Goal: Check status: Check status

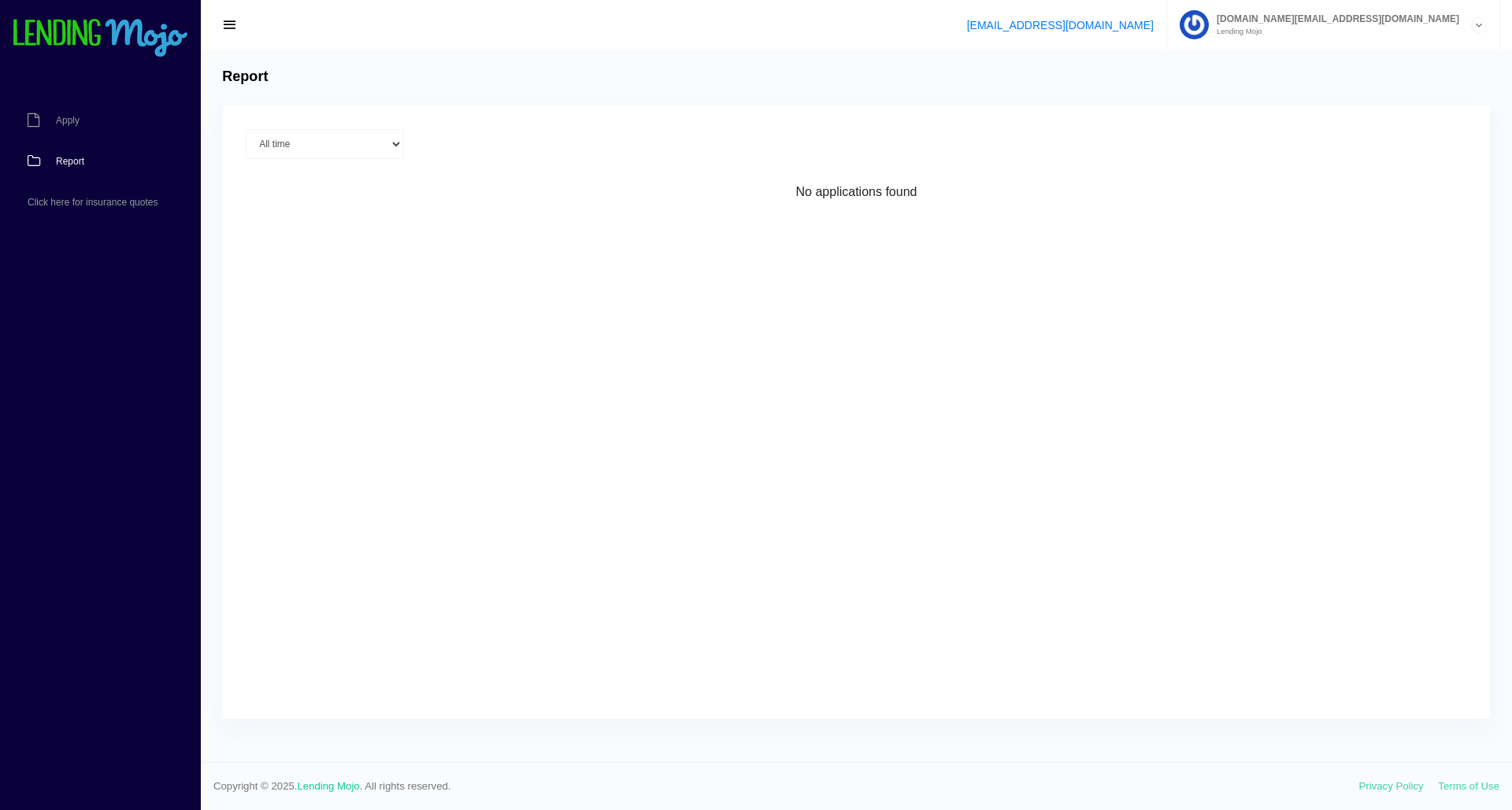
select select "All time"
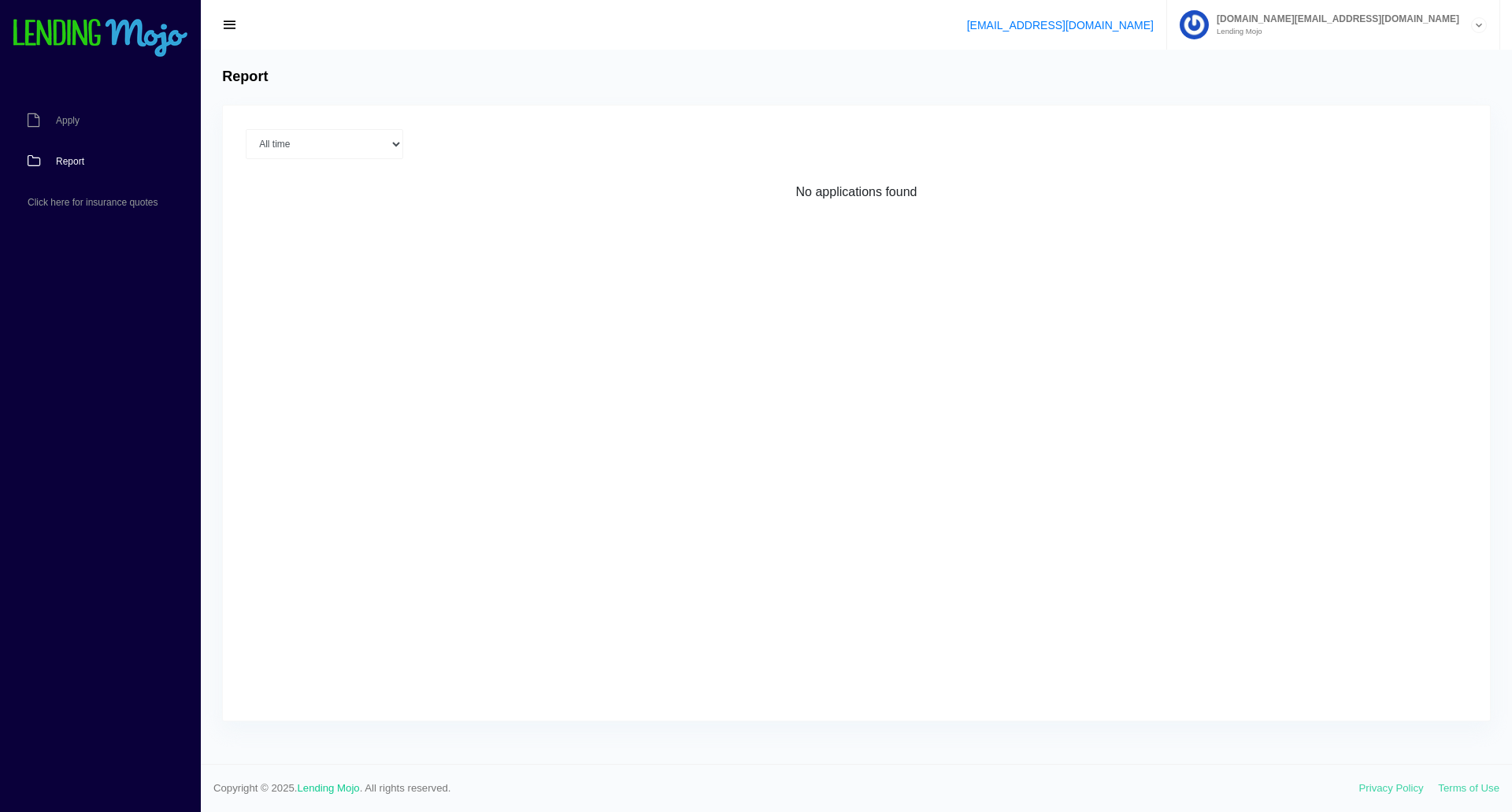
click at [101, 166] on link "Report" at bounding box center [92, 161] width 185 height 41
click at [332, 150] on select "Current Month Sep 2025 Aug 2025 Jul 2025 Jun 2025 May 2025 All time" at bounding box center [324, 144] width 157 height 30
click at [246, 129] on select "Current Month Sep 2025 Aug 2025 Jul 2025 Jun 2025 May 2025 All time" at bounding box center [324, 144] width 157 height 30
click at [383, 149] on select "Current Month Sep 2025 Aug 2025 Jul 2025 Jun 2025 May 2025 All time" at bounding box center [324, 144] width 157 height 30
select select "Aug 2025"
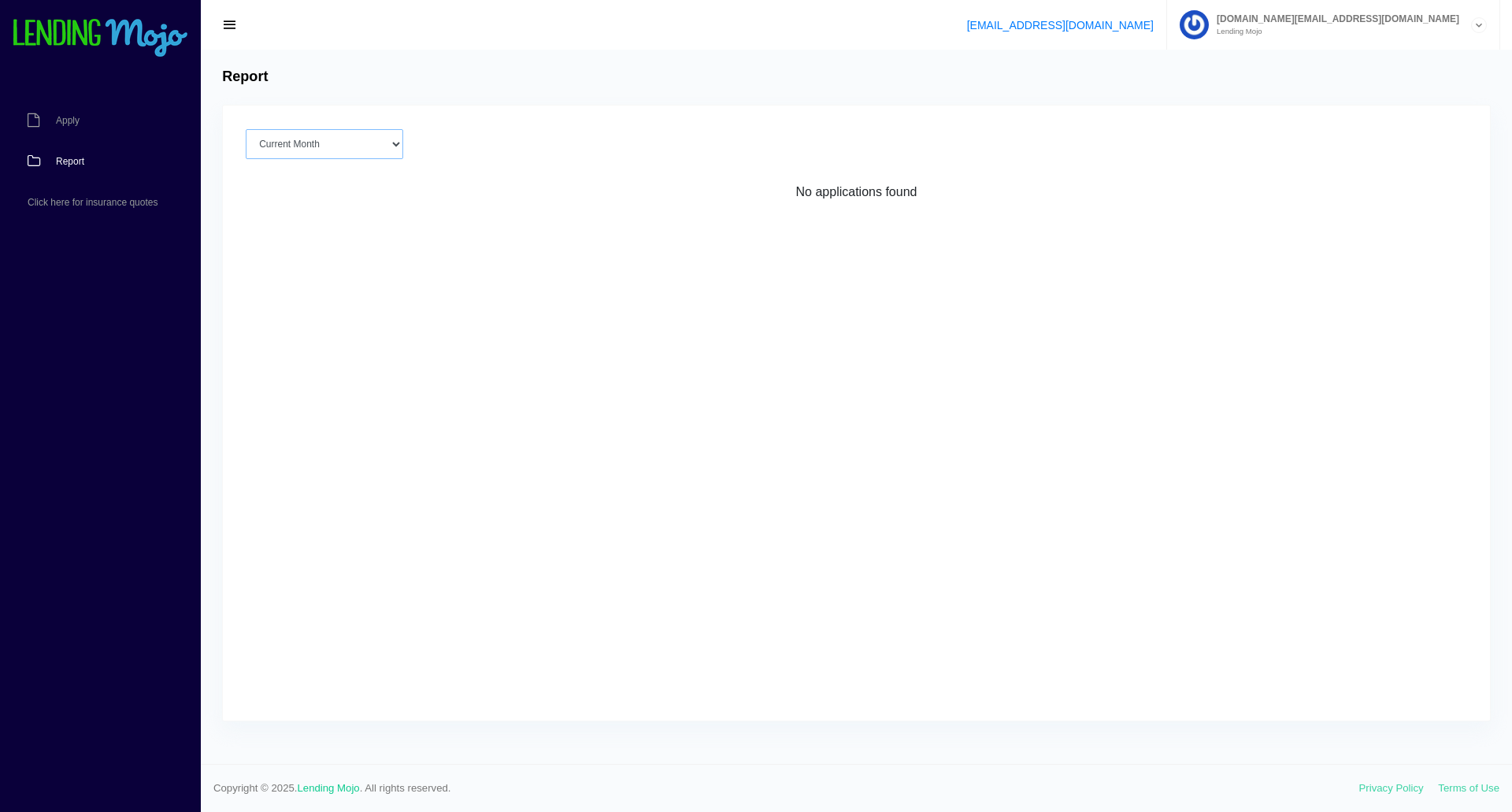
click at [246, 129] on select "Current Month Sep 2025 Aug 2025 Jul 2025 Jun 2025 May 2025 All time" at bounding box center [324, 144] width 157 height 30
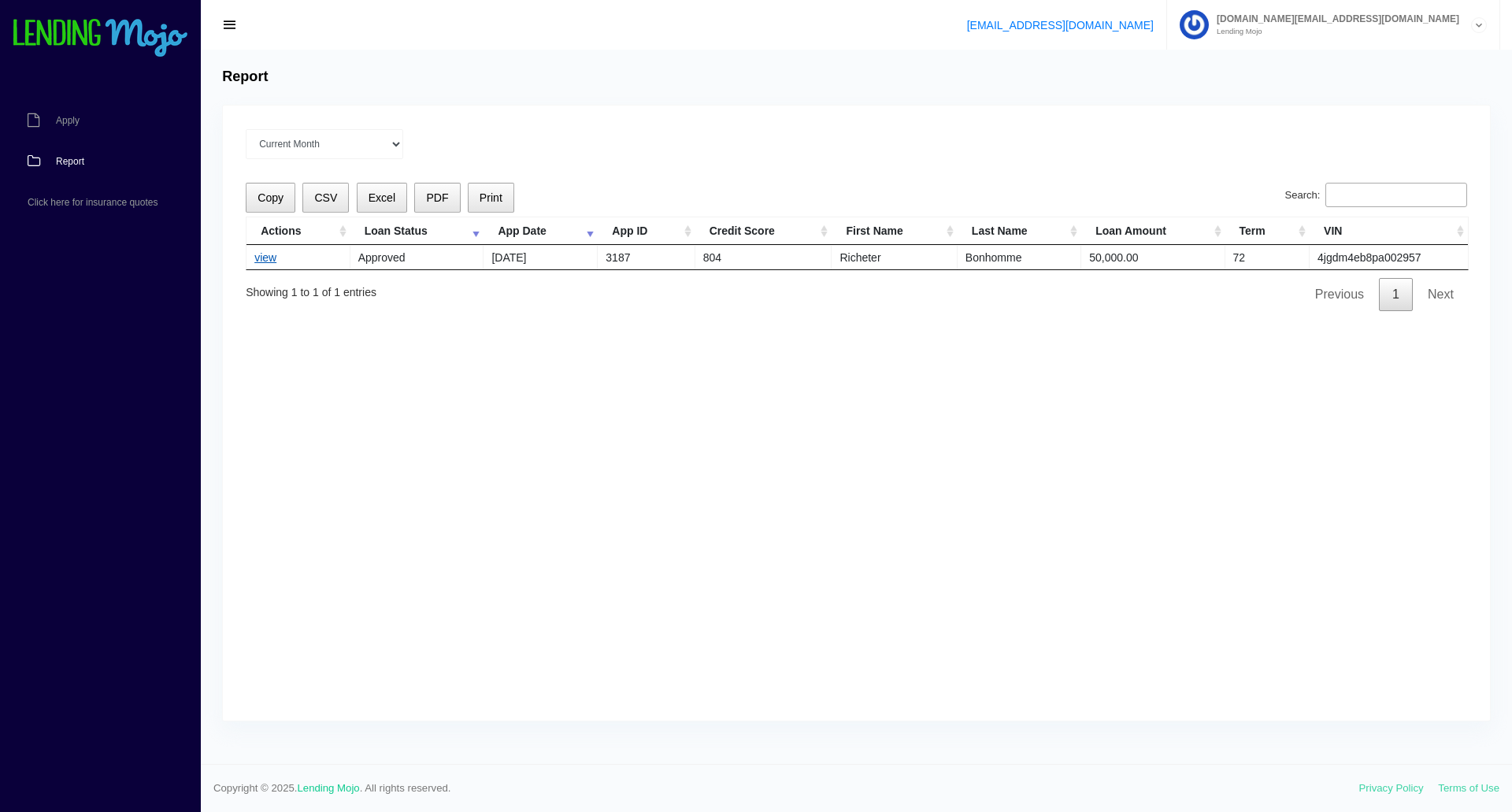
click at [271, 258] on link "view" at bounding box center [265, 257] width 22 height 13
click at [259, 258] on link "view" at bounding box center [265, 257] width 22 height 13
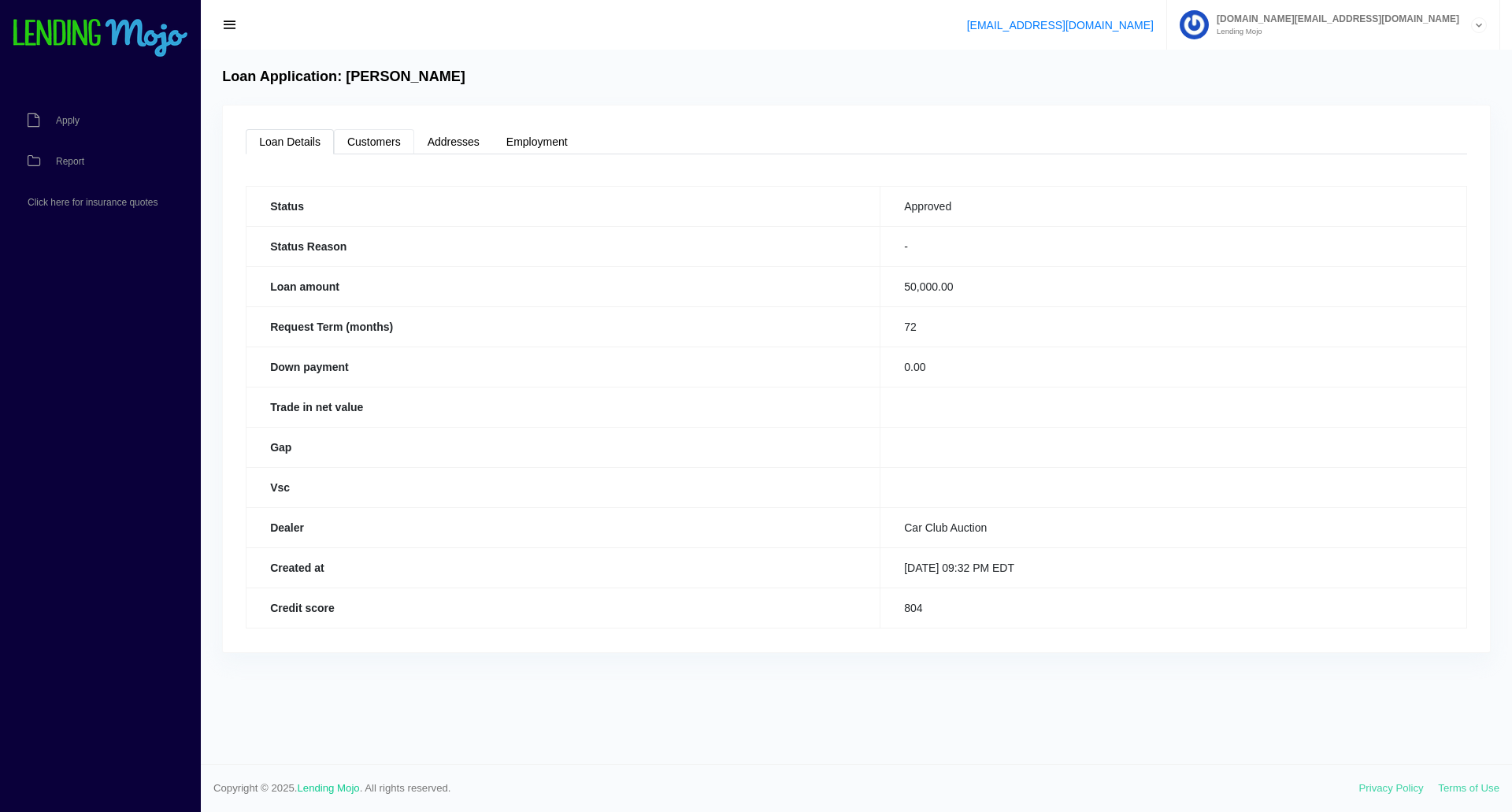
click at [373, 148] on link "Customers" at bounding box center [373, 142] width 80 height 25
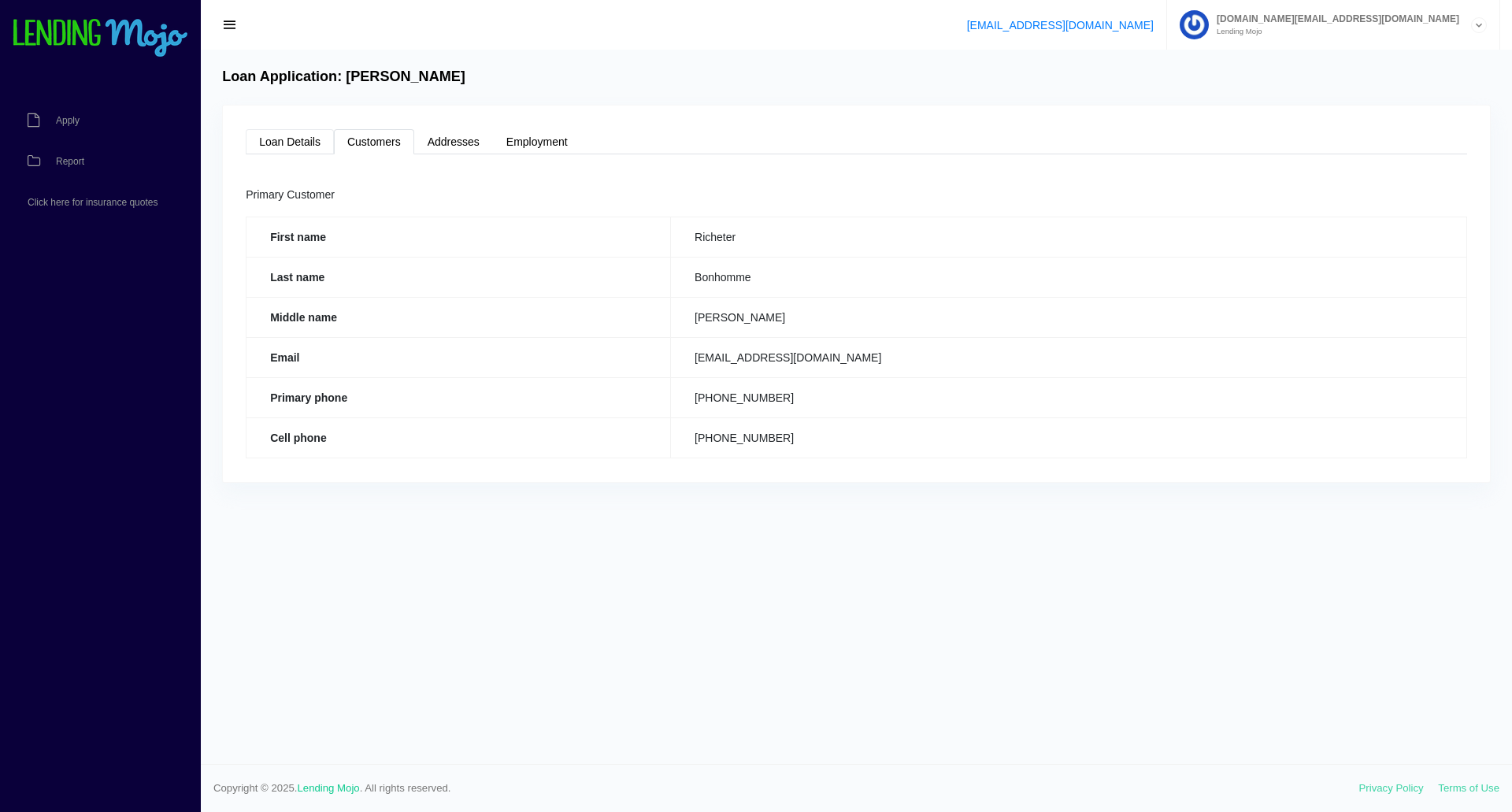
click at [295, 137] on link "Loan Details" at bounding box center [290, 142] width 88 height 25
